Goal: Information Seeking & Learning: Get advice/opinions

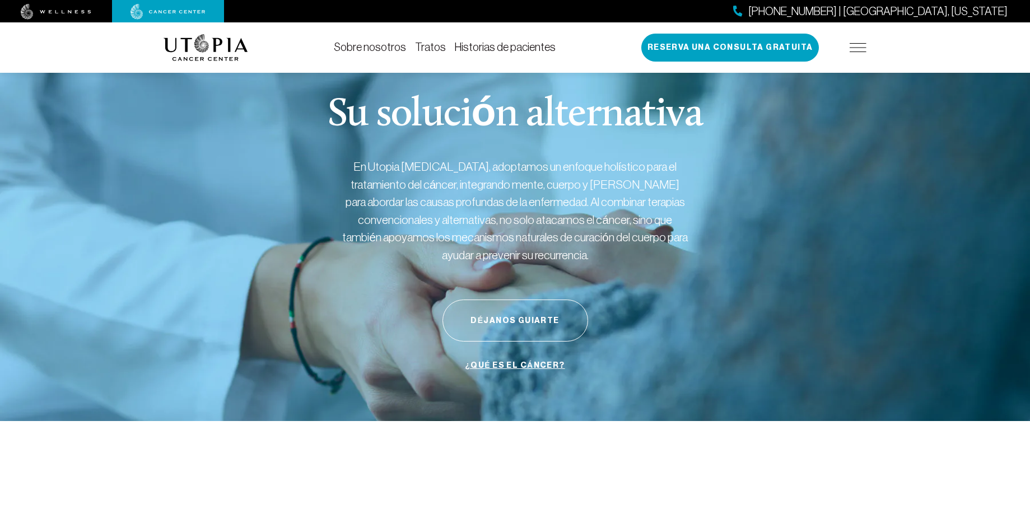
click at [309, 43] on div "Sobre nosotros Tratos Historias de pacientes [PHONE_NUMBER] | [GEOGRAPHIC_DATA]…" at bounding box center [516, 47] width 704 height 50
click at [482, 49] on font "Historias de pacientes" at bounding box center [505, 47] width 101 height 12
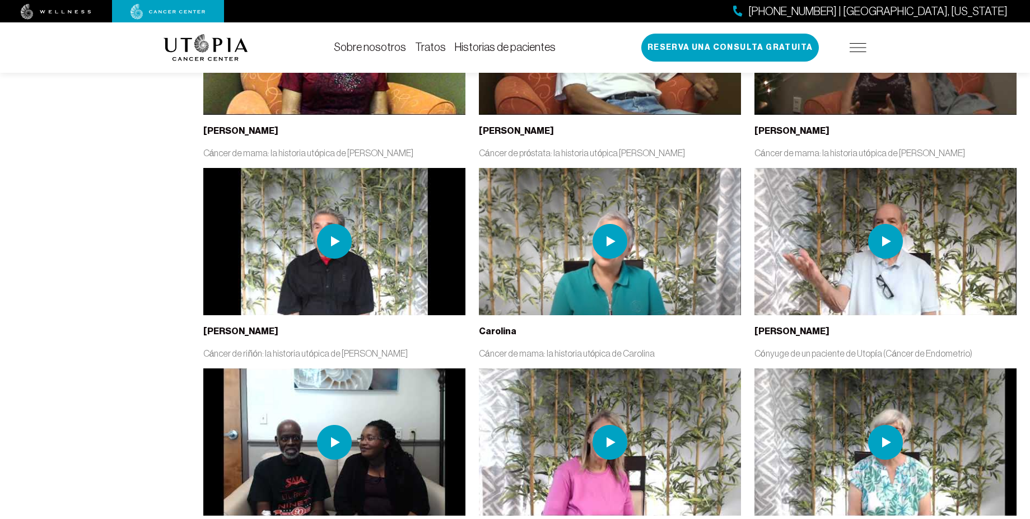
scroll to position [1883, 0]
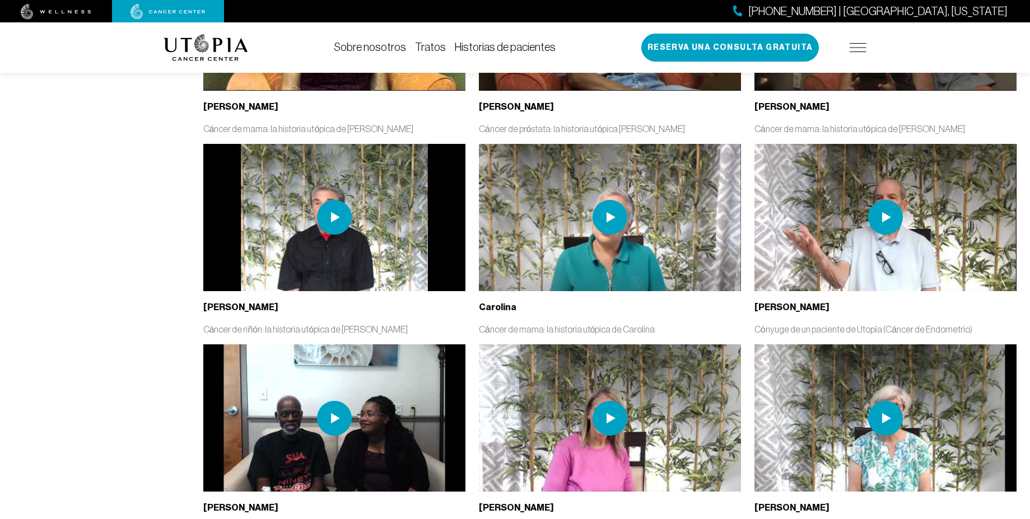
click at [336, 200] on img at bounding box center [334, 217] width 35 height 35
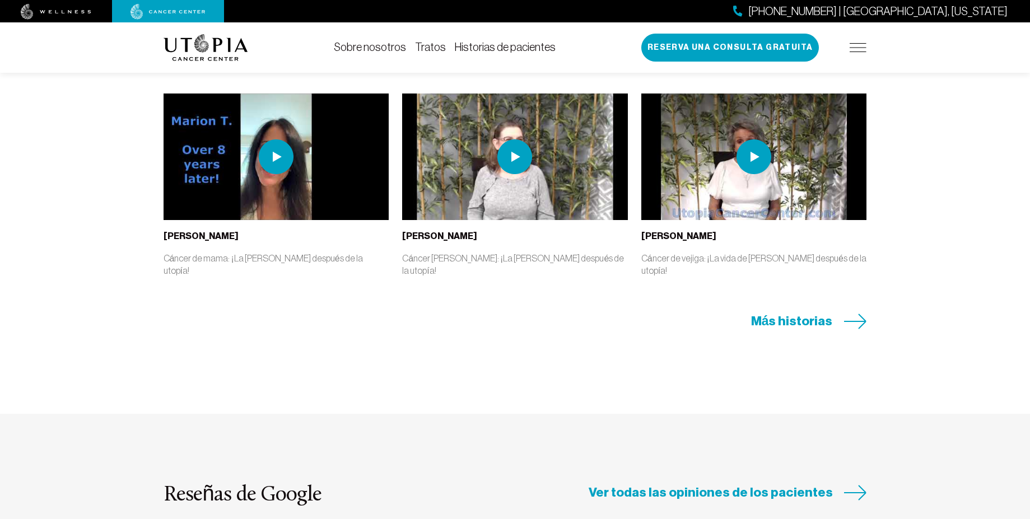
scroll to position [2690, 0]
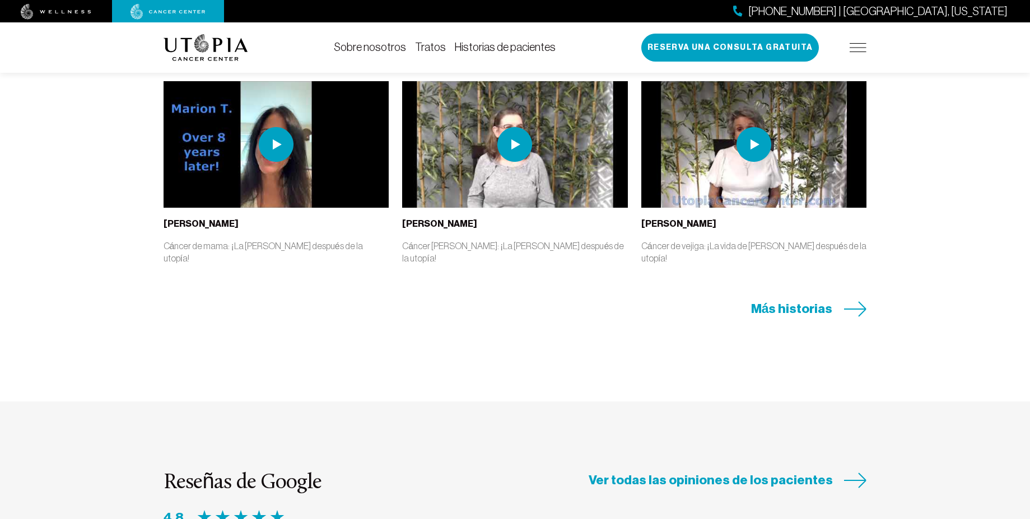
click at [677, 472] on font "Ver todas las opiniones de los pacientes" at bounding box center [711, 480] width 244 height 16
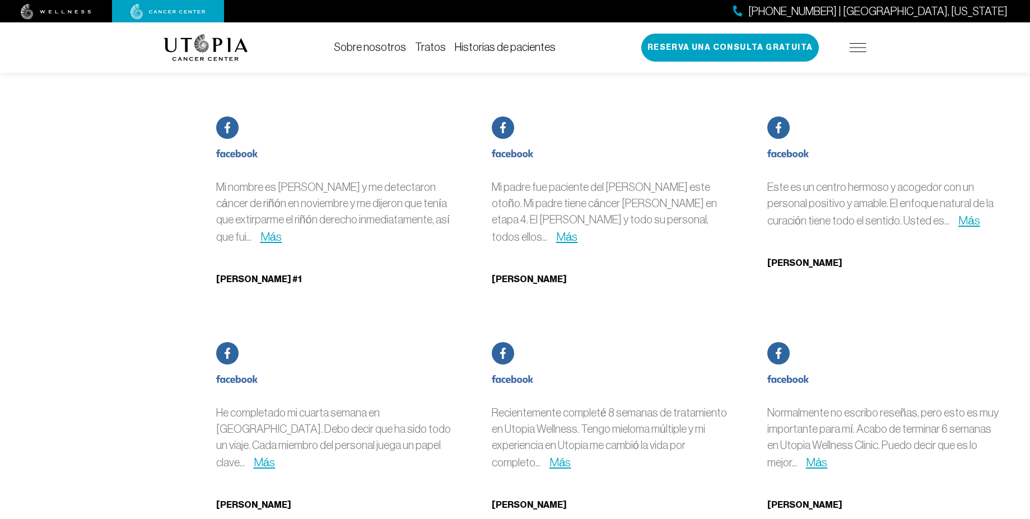
scroll to position [4976, 0]
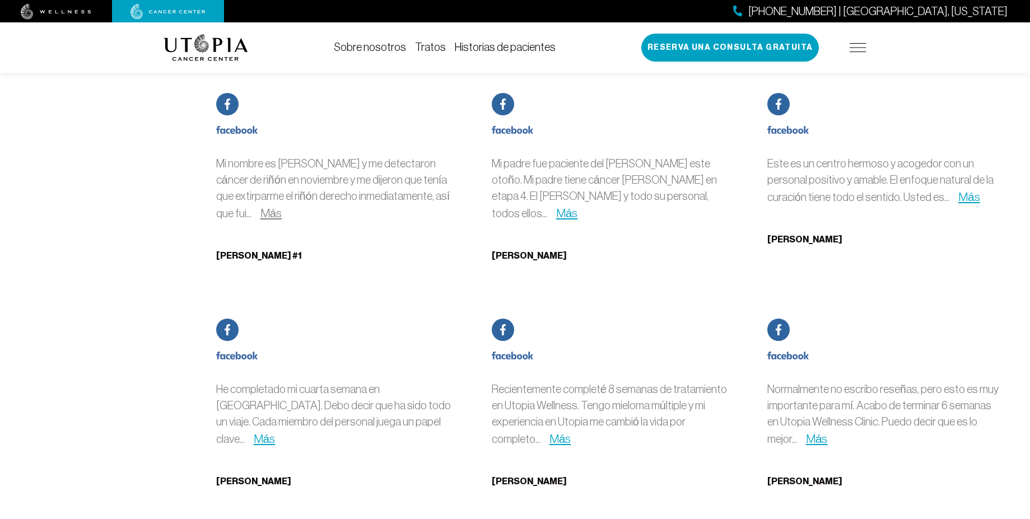
click at [261, 207] on font "Más" at bounding box center [272, 213] width 22 height 13
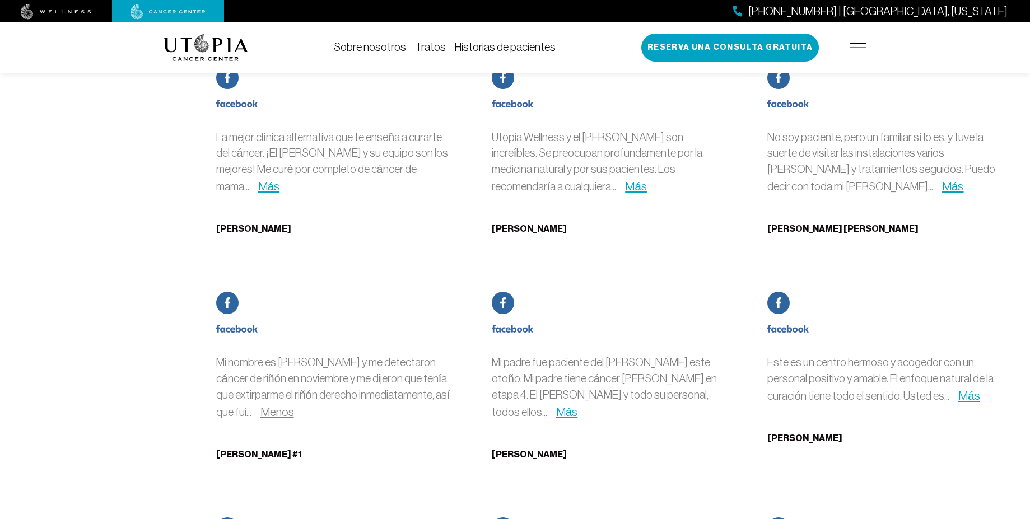
scroll to position [4774, 0]
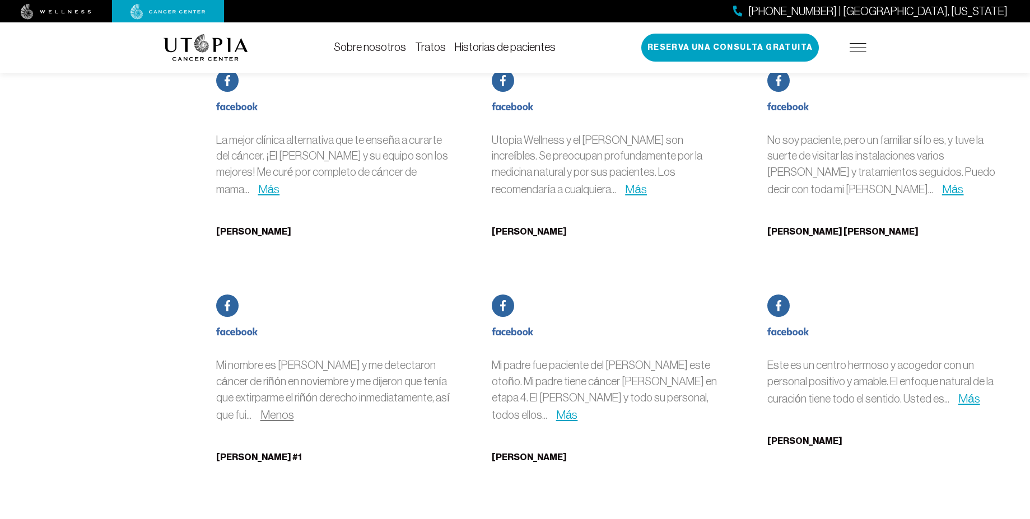
click at [233, 295] on img at bounding box center [227, 306] width 22 height 22
click at [578, 408] on font "Más" at bounding box center [567, 414] width 22 height 13
click at [261, 408] on font "Menos" at bounding box center [278, 414] width 34 height 13
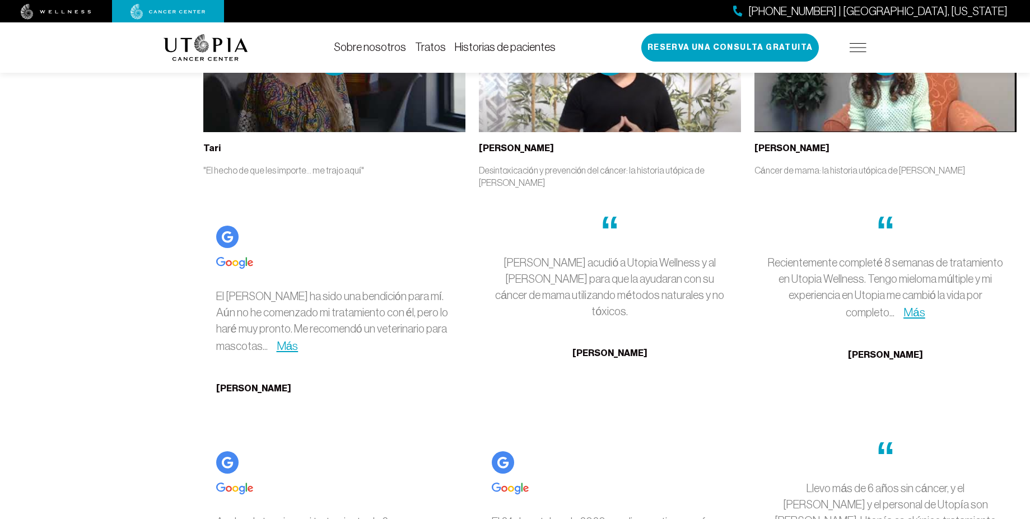
scroll to position [2891, 0]
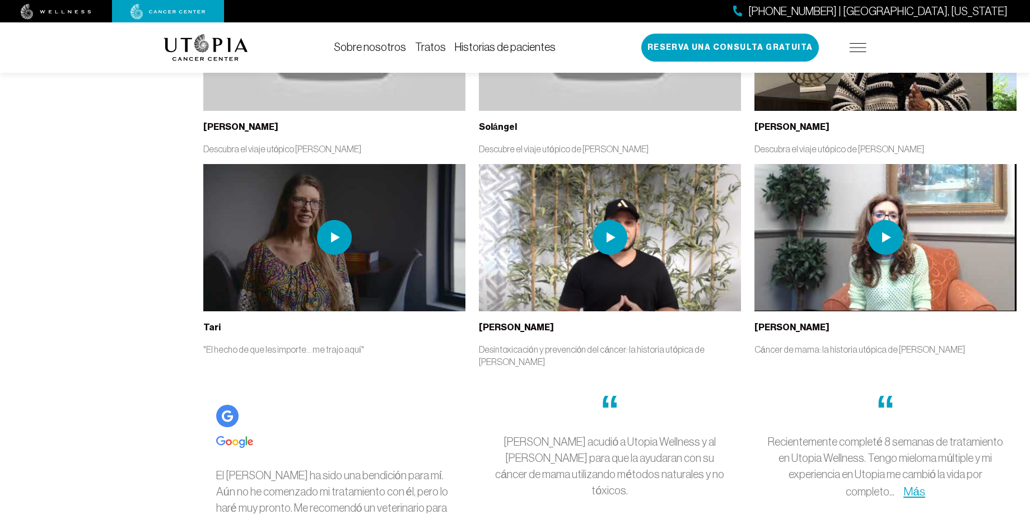
click at [477, 51] on font "Historias de pacientes" at bounding box center [505, 47] width 101 height 12
type input "*********"
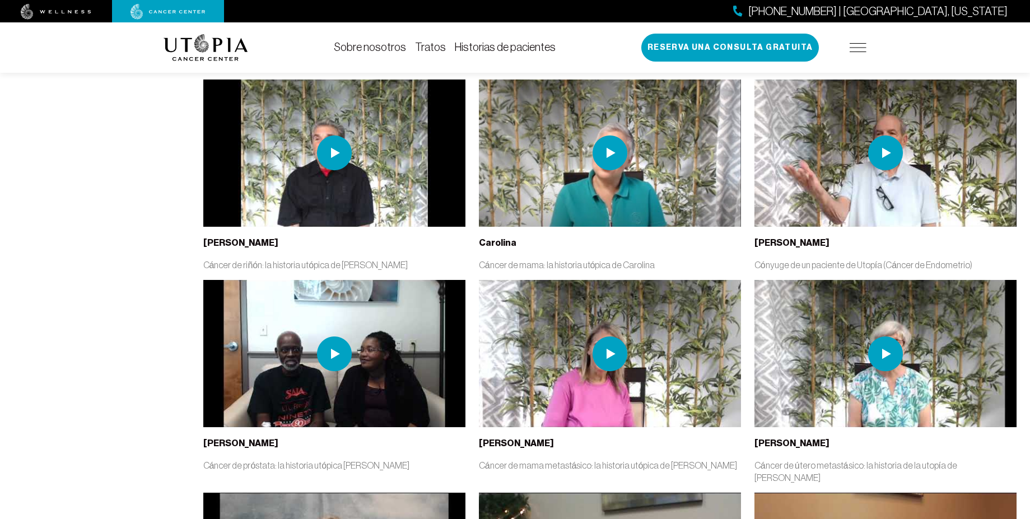
scroll to position [1950, 0]
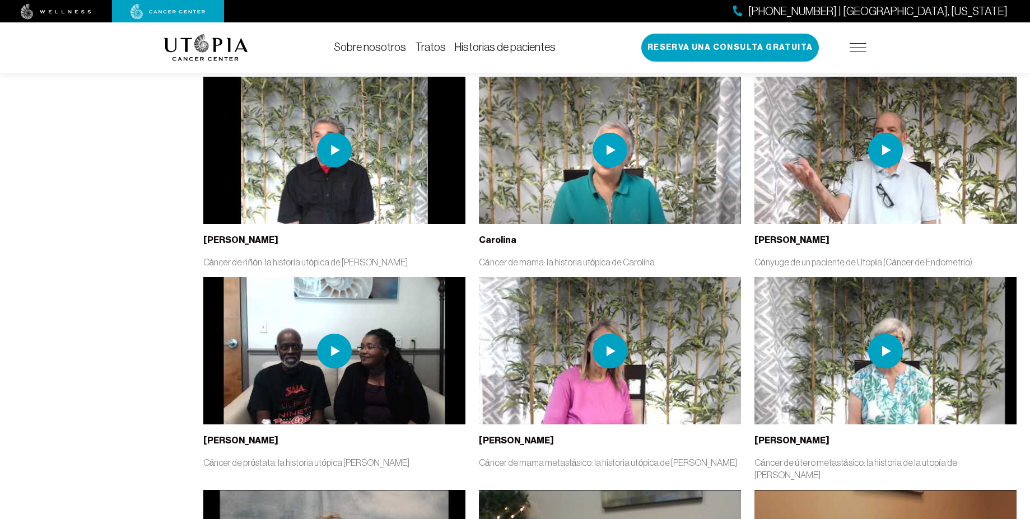
click at [329, 133] on img at bounding box center [334, 150] width 35 height 35
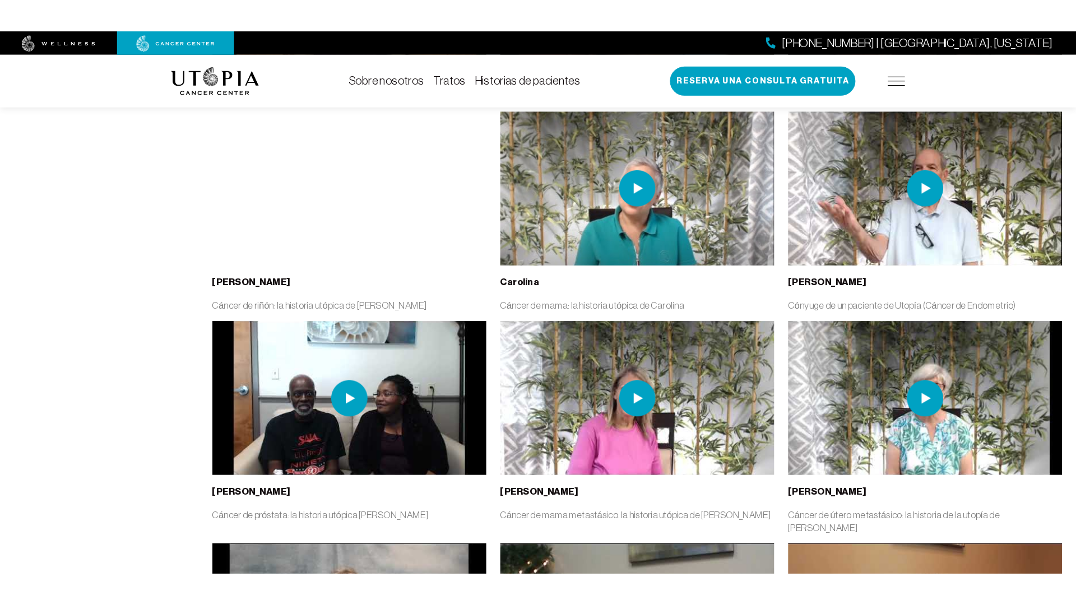
scroll to position [2002, 0]
